Goal: Navigation & Orientation: Find specific page/section

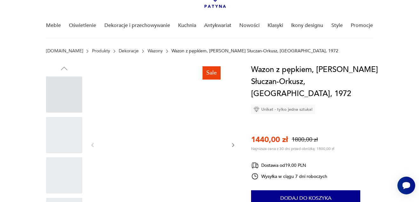
scroll to position [412, 0]
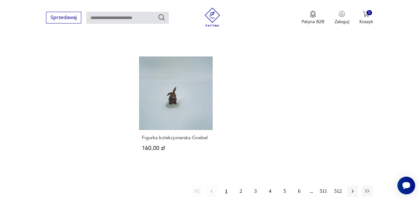
scroll to position [929, 0]
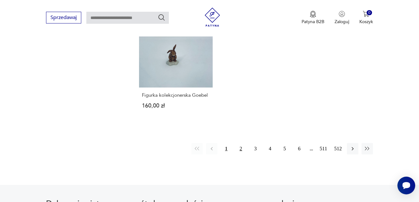
click at [240, 143] on button "2" at bounding box center [240, 148] width 11 height 11
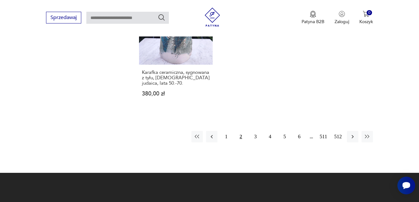
scroll to position [929, 0]
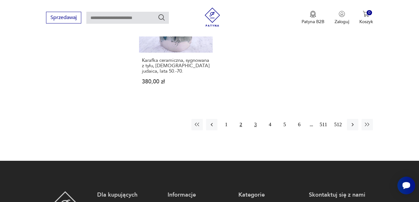
click at [255, 125] on button "3" at bounding box center [255, 124] width 11 height 11
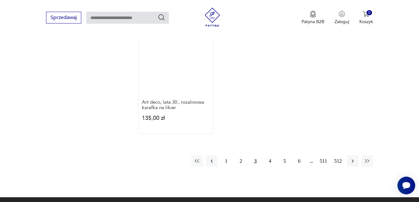
scroll to position [929, 0]
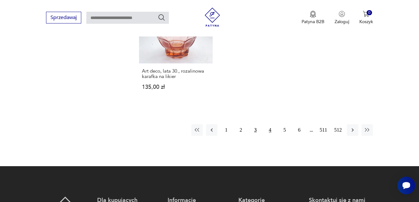
click at [269, 128] on button "4" at bounding box center [269, 129] width 11 height 11
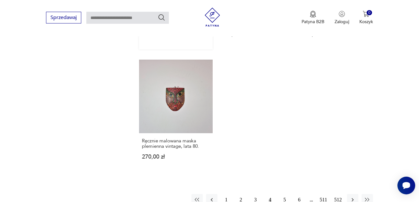
scroll to position [866, 0]
click at [284, 193] on button "5" at bounding box center [284, 198] width 11 height 11
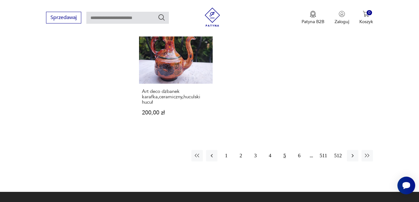
scroll to position [961, 0]
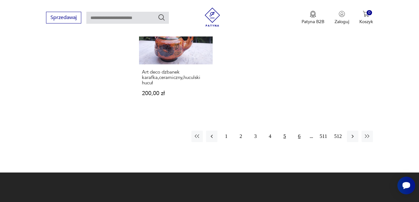
click at [298, 131] on button "6" at bounding box center [298, 136] width 11 height 11
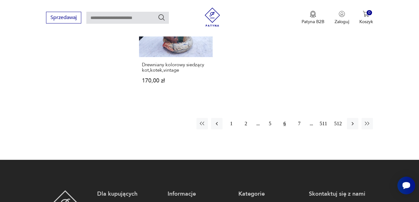
scroll to position [993, 0]
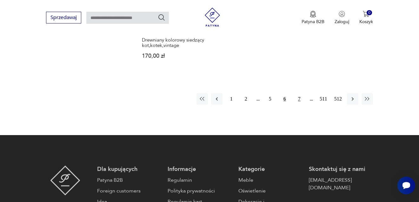
click at [298, 93] on button "7" at bounding box center [298, 98] width 11 height 11
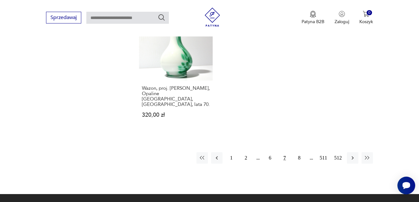
scroll to position [929, 0]
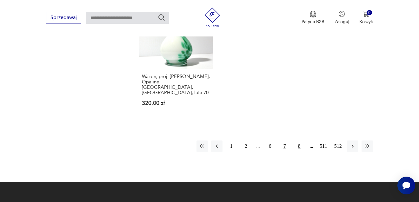
click at [298, 140] on button "8" at bounding box center [298, 145] width 11 height 11
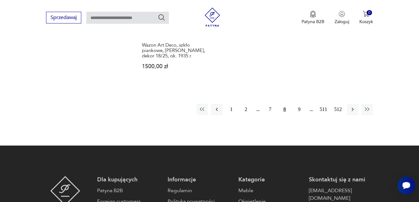
scroll to position [961, 0]
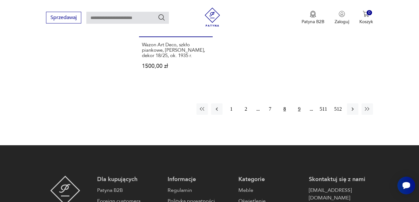
click at [300, 103] on button "9" at bounding box center [298, 108] width 11 height 11
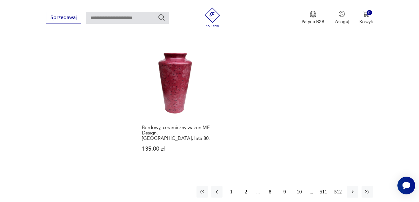
scroll to position [961, 0]
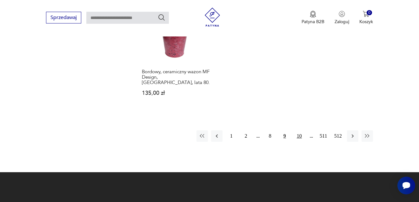
click at [299, 130] on button "10" at bounding box center [298, 135] width 11 height 11
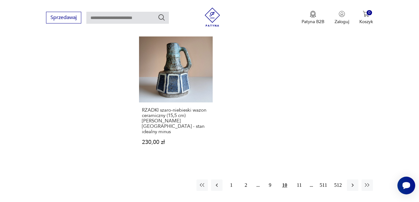
scroll to position [929, 0]
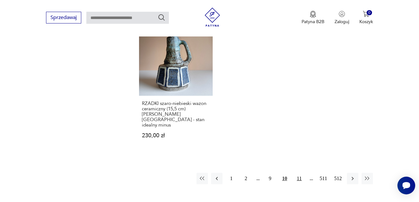
click at [298, 173] on button "11" at bounding box center [298, 178] width 11 height 11
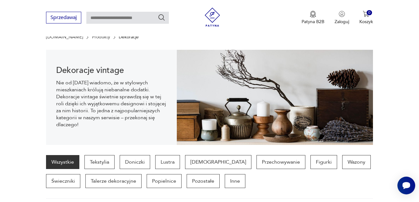
scroll to position [127, 0]
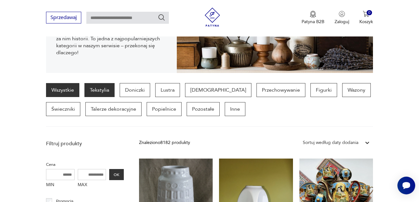
click at [104, 88] on p "Tekstylia" at bounding box center [99, 90] width 30 height 14
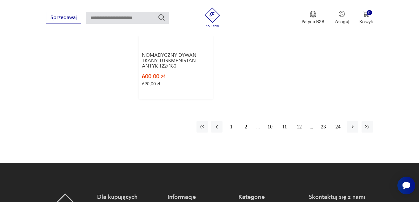
scroll to position [1025, 0]
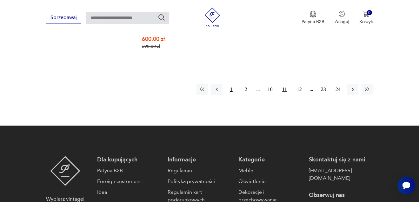
click at [230, 88] on button "1" at bounding box center [230, 89] width 11 height 11
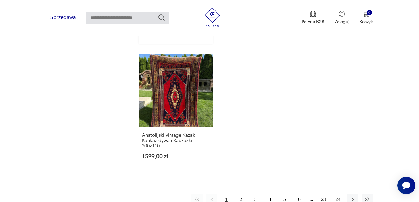
scroll to position [929, 0]
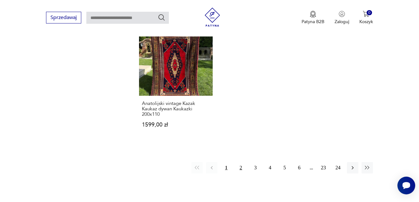
click at [239, 162] on button "2" at bounding box center [240, 167] width 11 height 11
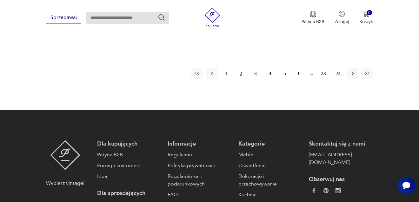
scroll to position [1025, 0]
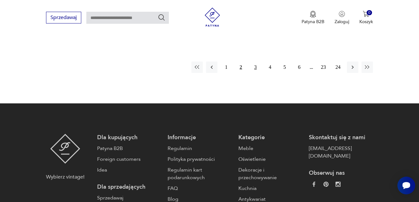
click at [255, 62] on button "3" at bounding box center [255, 67] width 11 height 11
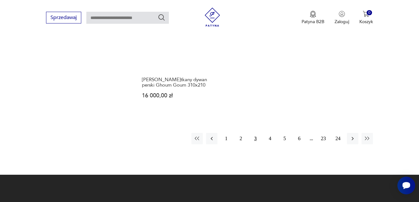
scroll to position [961, 0]
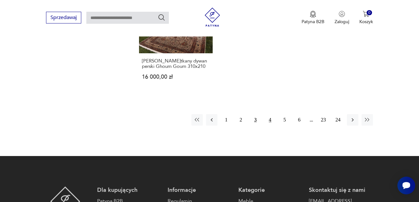
click at [270, 114] on button "4" at bounding box center [269, 119] width 11 height 11
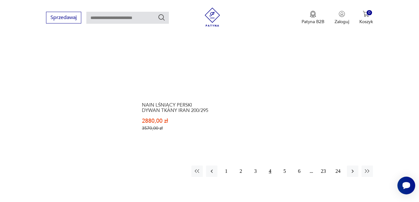
scroll to position [961, 0]
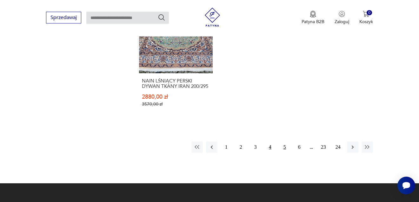
click at [285, 141] on button "5" at bounding box center [284, 146] width 11 height 11
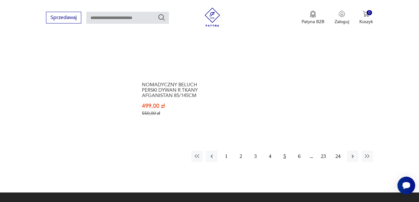
scroll to position [961, 0]
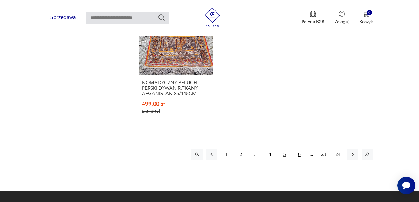
click at [299, 149] on button "6" at bounding box center [298, 154] width 11 height 11
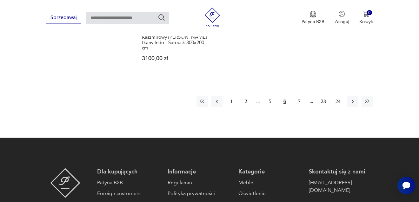
scroll to position [993, 0]
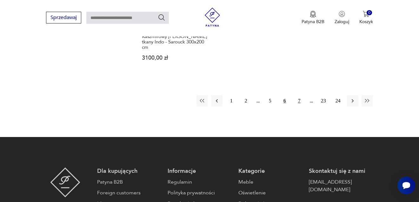
click at [299, 95] on button "7" at bounding box center [298, 100] width 11 height 11
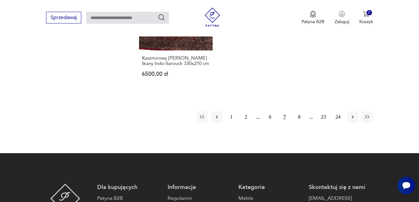
scroll to position [961, 0]
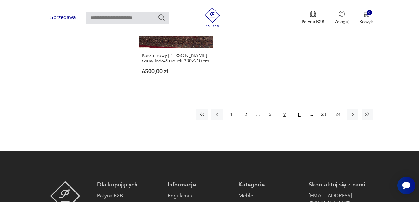
click at [299, 120] on button "8" at bounding box center [298, 114] width 11 height 11
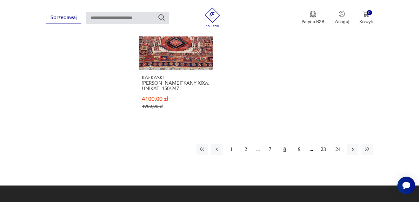
scroll to position [1025, 0]
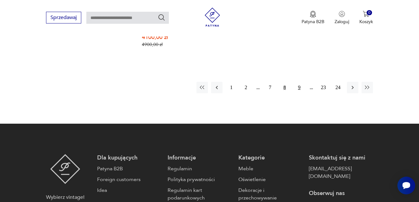
click at [299, 86] on button "9" at bounding box center [298, 87] width 11 height 11
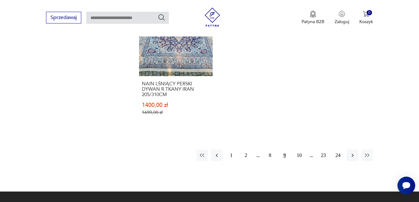
scroll to position [993, 0]
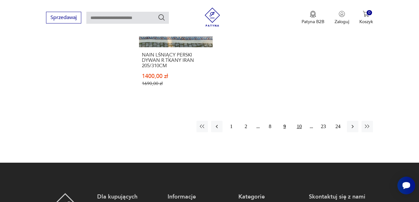
click at [299, 121] on button "10" at bounding box center [298, 126] width 11 height 11
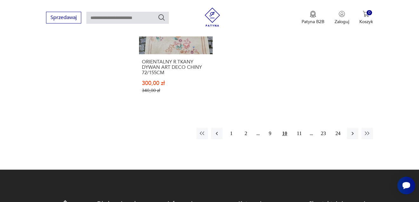
scroll to position [993, 0]
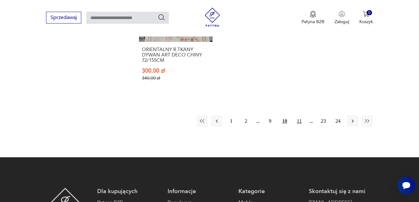
click at [298, 121] on button "11" at bounding box center [298, 120] width 11 height 11
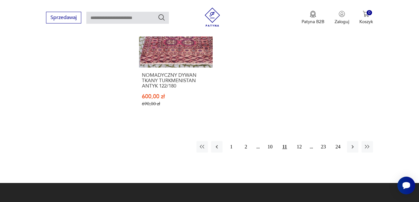
scroll to position [993, 0]
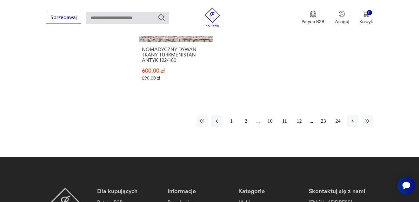
click at [298, 119] on button "12" at bounding box center [298, 120] width 11 height 11
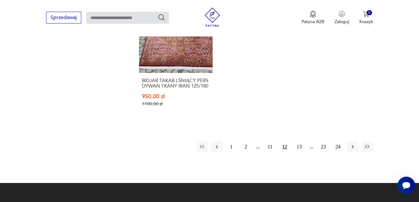
scroll to position [961, 0]
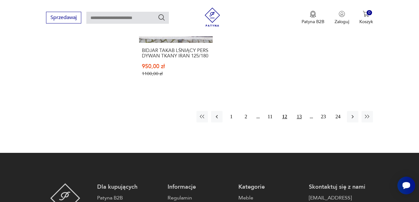
click at [299, 116] on button "13" at bounding box center [298, 116] width 11 height 11
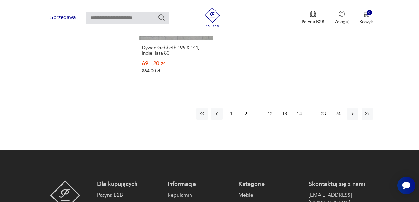
scroll to position [993, 0]
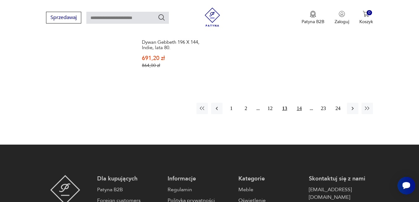
click at [299, 103] on button "14" at bounding box center [298, 108] width 11 height 11
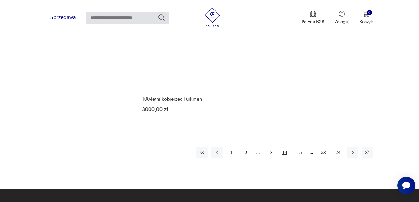
scroll to position [961, 0]
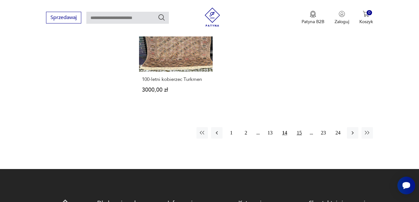
click at [299, 127] on button "15" at bounding box center [298, 132] width 11 height 11
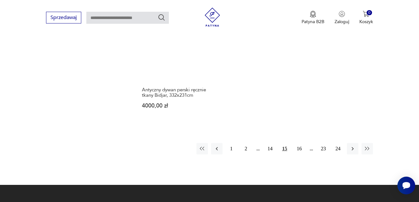
scroll to position [993, 0]
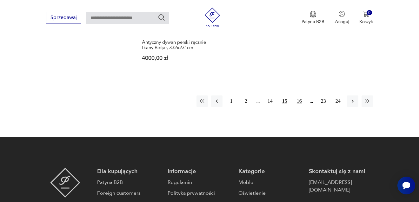
click at [299, 95] on button "16" at bounding box center [298, 100] width 11 height 11
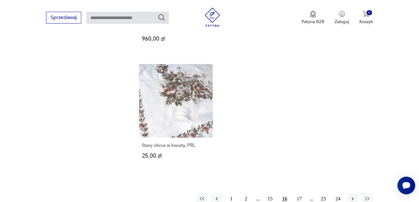
scroll to position [866, 0]
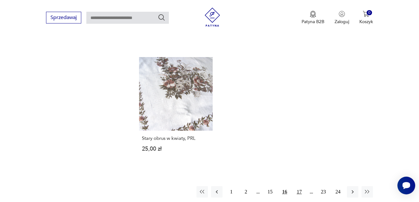
click at [298, 186] on button "17" at bounding box center [298, 191] width 11 height 11
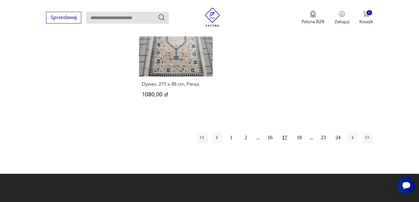
scroll to position [929, 0]
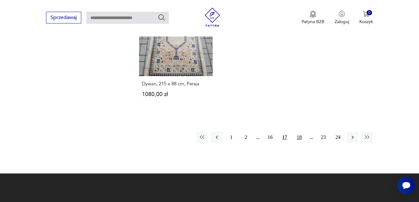
click at [298, 132] on button "18" at bounding box center [298, 137] width 11 height 11
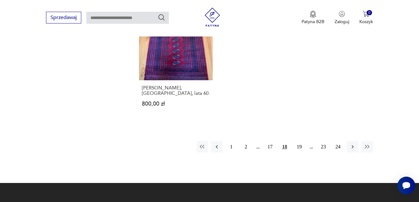
scroll to position [929, 0]
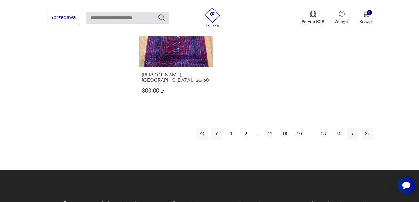
click at [300, 128] on button "19" at bounding box center [298, 133] width 11 height 11
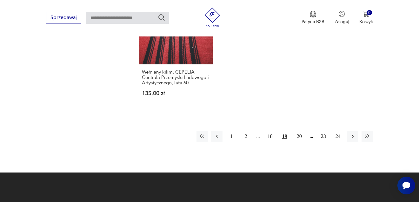
scroll to position [929, 0]
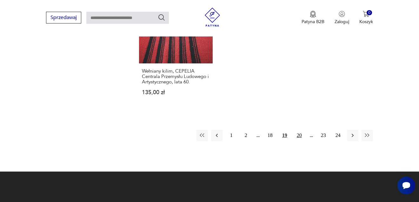
click at [300, 130] on button "20" at bounding box center [298, 135] width 11 height 11
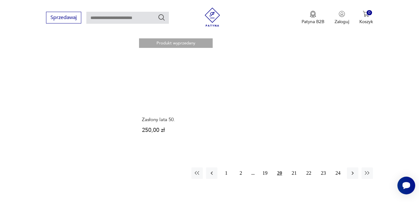
scroll to position [866, 0]
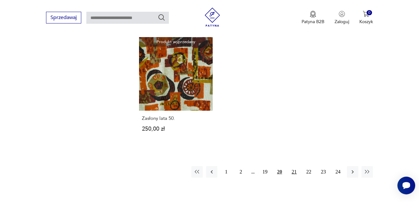
click at [294, 166] on button "21" at bounding box center [293, 171] width 11 height 11
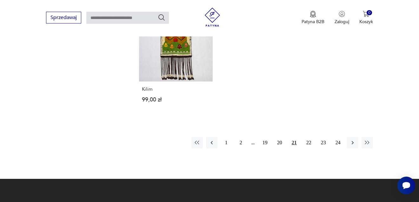
scroll to position [929, 0]
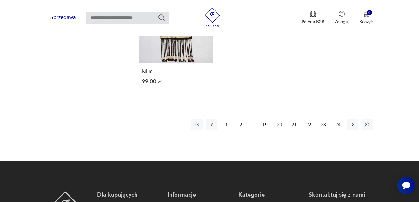
click at [309, 119] on button "22" at bounding box center [308, 124] width 11 height 11
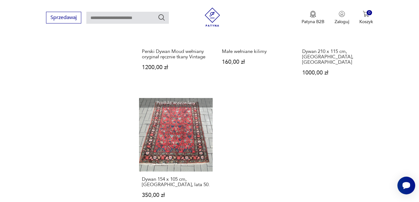
scroll to position [866, 0]
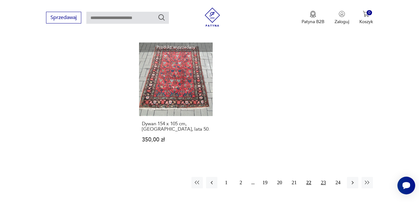
click at [322, 177] on button "23" at bounding box center [322, 182] width 11 height 11
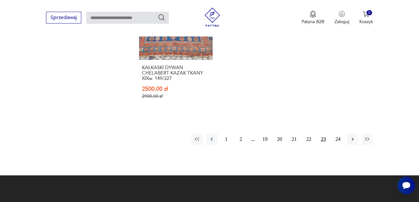
scroll to position [993, 0]
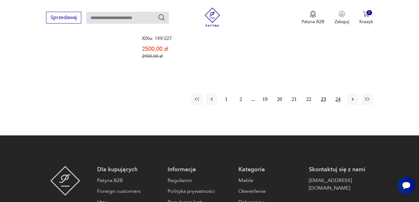
click at [336, 94] on button "24" at bounding box center [337, 99] width 11 height 11
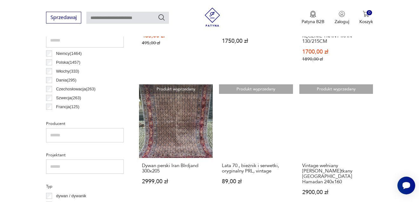
scroll to position [327, 0]
